Goal: Check status: Check status

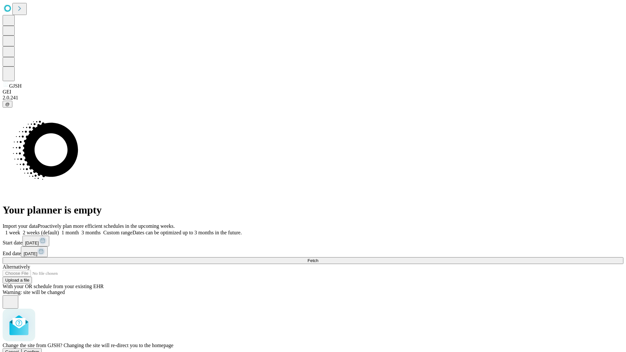
click at [39, 350] on span "Confirm" at bounding box center [31, 352] width 15 height 5
click at [20, 230] on label "1 week" at bounding box center [12, 233] width 18 height 6
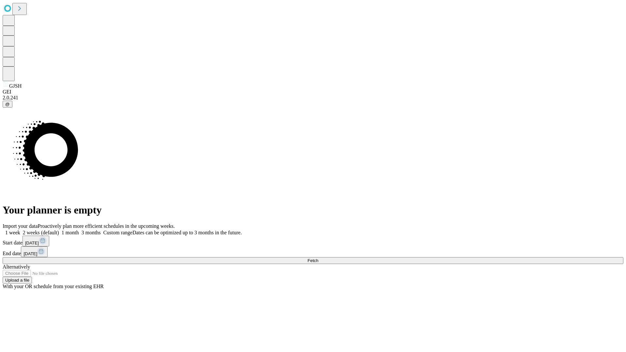
click at [318, 258] on span "Fetch" at bounding box center [313, 260] width 11 height 5
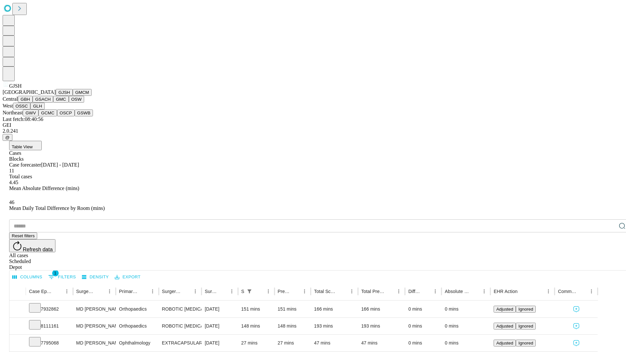
click at [73, 96] on button "GMCM" at bounding box center [82, 92] width 19 height 7
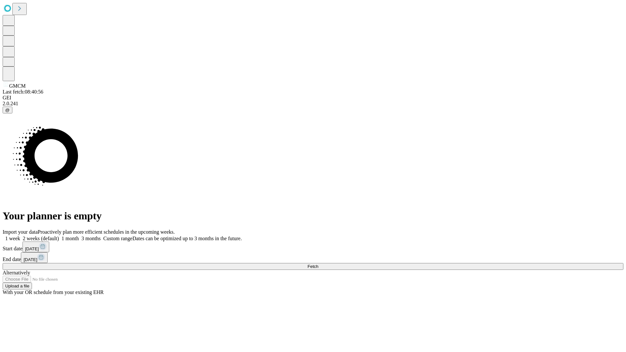
click at [318, 264] on span "Fetch" at bounding box center [313, 266] width 11 height 5
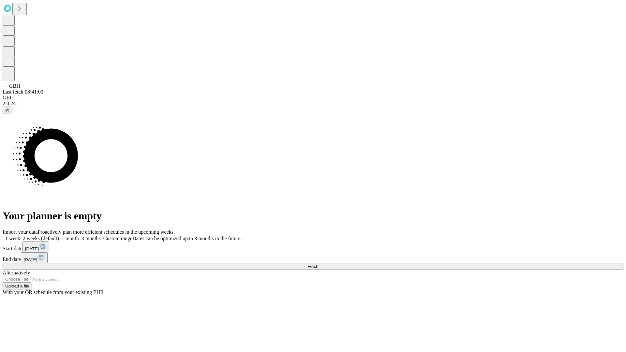
click at [20, 236] on label "1 week" at bounding box center [12, 239] width 18 height 6
click at [318, 264] on span "Fetch" at bounding box center [313, 266] width 11 height 5
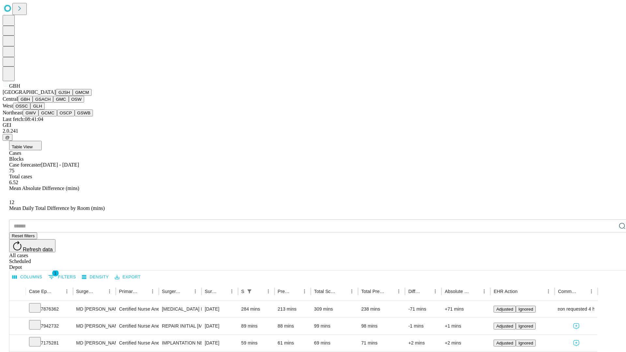
click at [51, 103] on button "GSACH" at bounding box center [43, 99] width 21 height 7
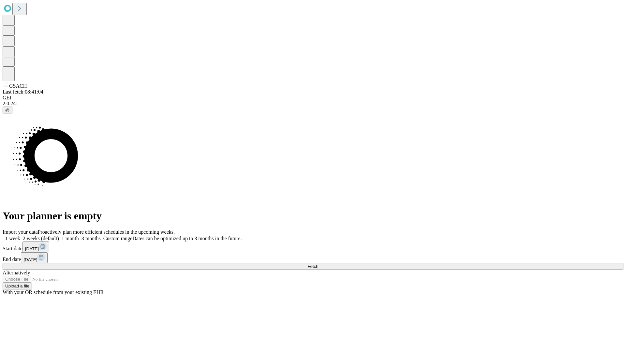
click at [20, 236] on label "1 week" at bounding box center [12, 239] width 18 height 6
click at [318, 264] on span "Fetch" at bounding box center [313, 266] width 11 height 5
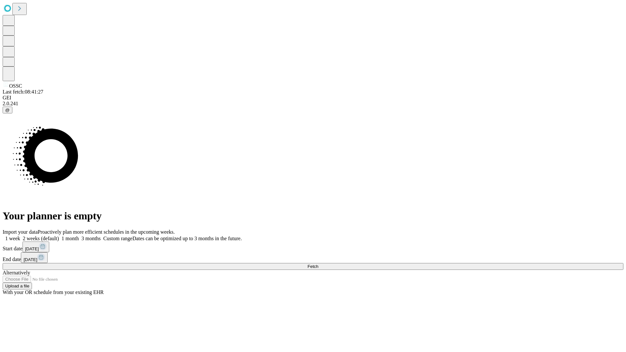
click at [20, 236] on label "1 week" at bounding box center [12, 239] width 18 height 6
click at [318, 264] on span "Fetch" at bounding box center [313, 266] width 11 height 5
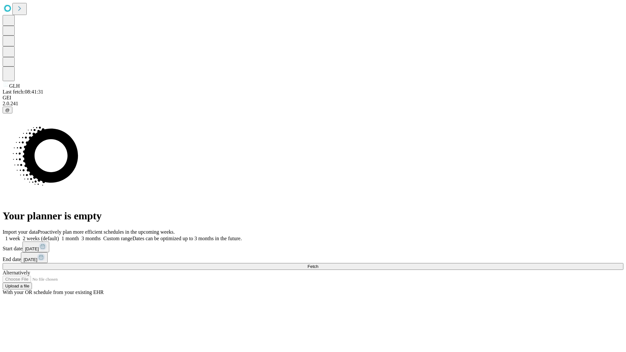
click at [20, 236] on label "1 week" at bounding box center [12, 239] width 18 height 6
click at [318, 264] on span "Fetch" at bounding box center [313, 266] width 11 height 5
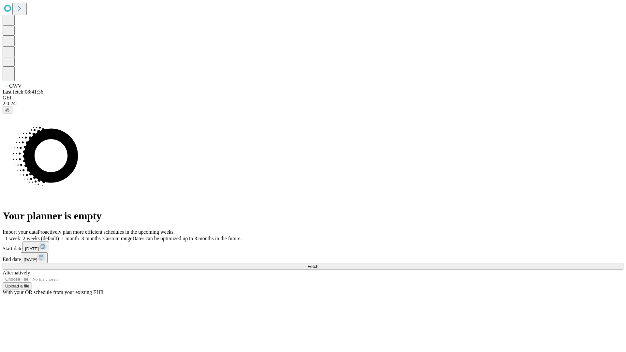
click at [318, 264] on span "Fetch" at bounding box center [313, 266] width 11 height 5
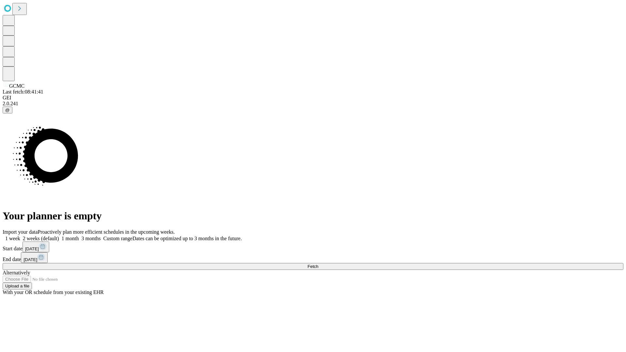
click at [20, 236] on label "1 week" at bounding box center [12, 239] width 18 height 6
click at [318, 264] on span "Fetch" at bounding box center [313, 266] width 11 height 5
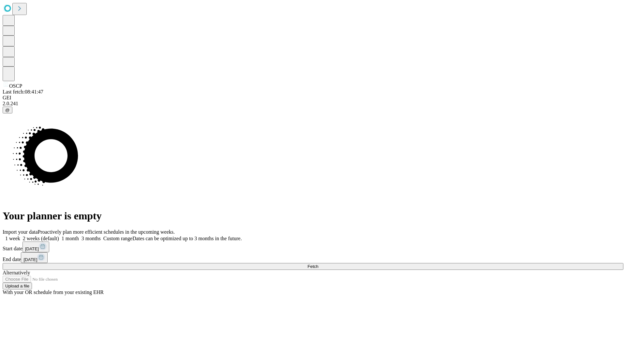
click at [20, 236] on label "1 week" at bounding box center [12, 239] width 18 height 6
click at [318, 264] on span "Fetch" at bounding box center [313, 266] width 11 height 5
